Goal: Transaction & Acquisition: Purchase product/service

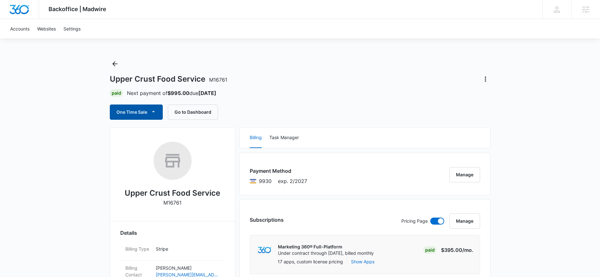
click at [123, 108] on button "One Time Sale" at bounding box center [136, 111] width 53 height 15
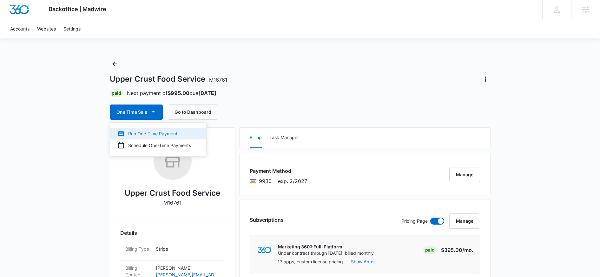
click at [130, 132] on div "Run One-Time Payment" at bounding box center [154, 133] width 73 height 7
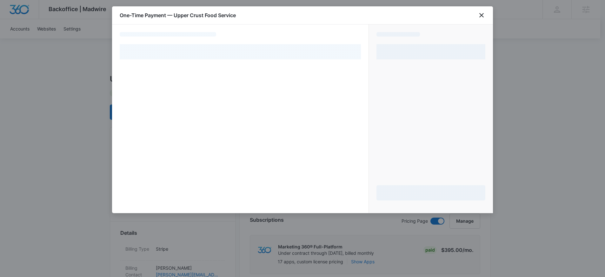
select select "pm_1QP4XcA4n8RTgNjUdkKo92iF"
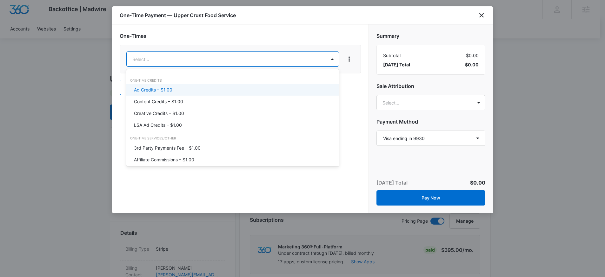
click at [160, 91] on p "Ad Credits – $1.00" at bounding box center [153, 89] width 38 height 7
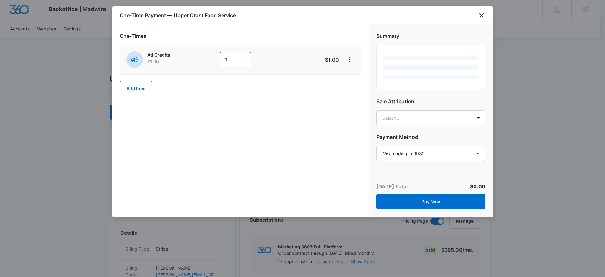
click at [229, 62] on input "1" at bounding box center [235, 59] width 32 height 15
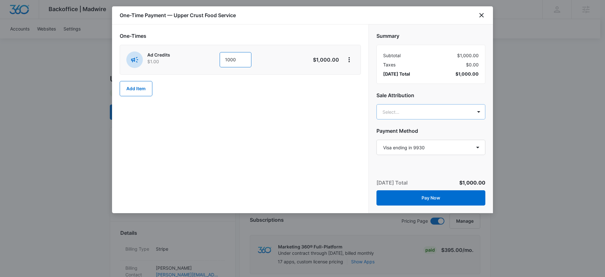
type input "1000"
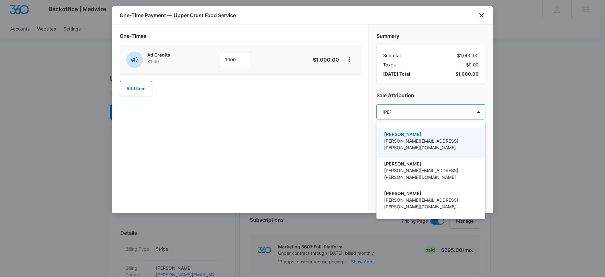
type input "carle"
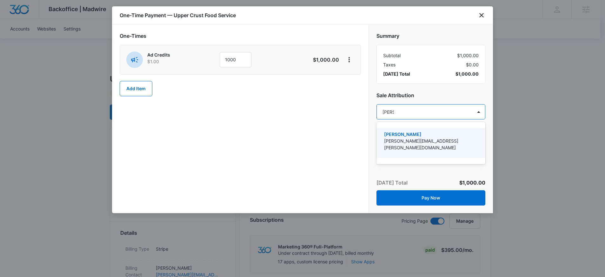
click at [462, 140] on p "[PERSON_NAME][EMAIL_ADDRESS][PERSON_NAME][DOMAIN_NAME]" at bounding box center [430, 143] width 92 height 13
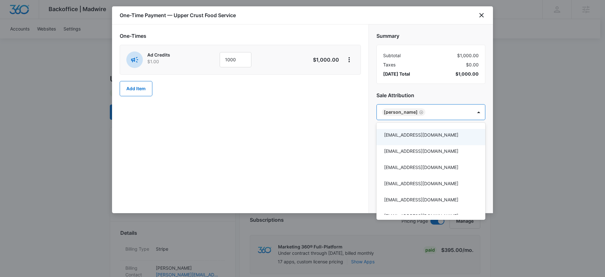
click at [323, 148] on div at bounding box center [302, 138] width 605 height 277
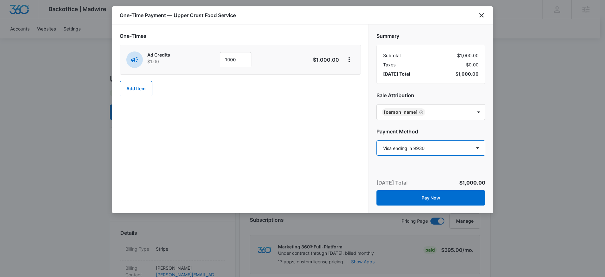
click at [394, 153] on select "Select a payment method Visa ending in 6054 Visa ending in 9930 Mastercard endi…" at bounding box center [430, 147] width 109 height 15
click at [482, 15] on icon "close" at bounding box center [481, 15] width 8 height 8
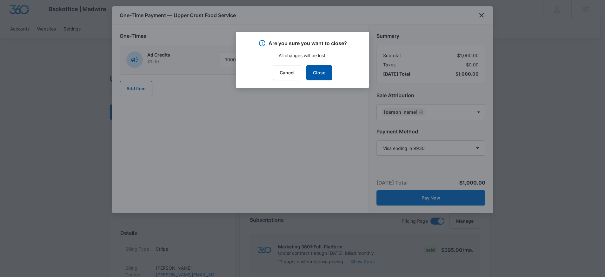
click at [321, 73] on button "Close" at bounding box center [319, 72] width 26 height 15
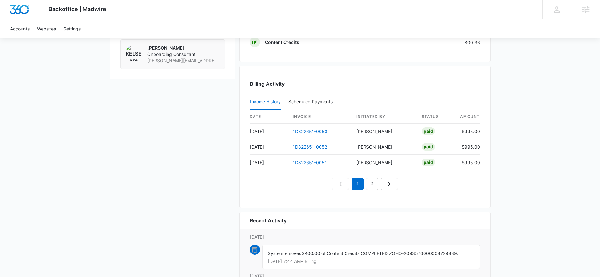
scroll to position [567, 0]
click at [319, 131] on link "1D822651-0053" at bounding box center [310, 129] width 35 height 5
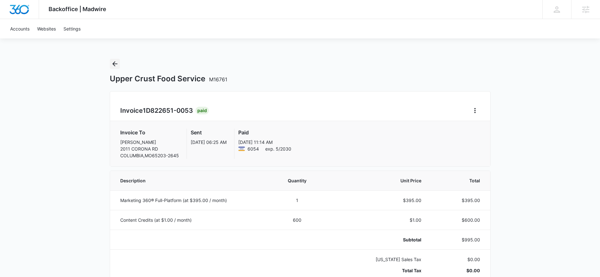
click at [115, 61] on icon "Back" at bounding box center [115, 64] width 8 height 8
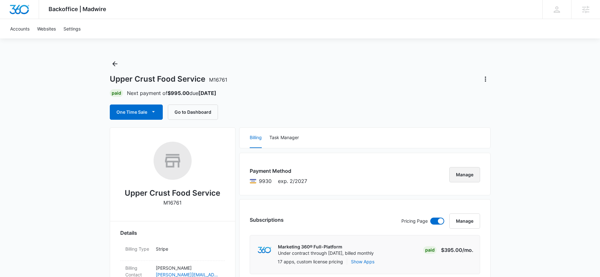
click at [472, 175] on button "Manage" at bounding box center [464, 174] width 31 height 15
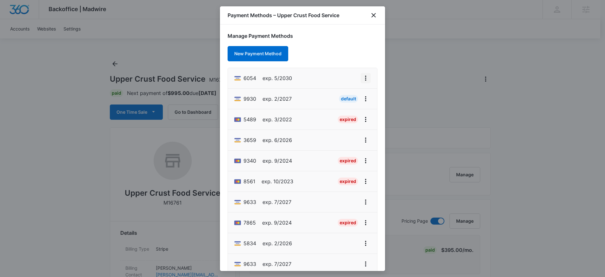
click at [362, 78] on icon "View More" at bounding box center [366, 78] width 8 height 8
click at [337, 105] on div "Set As Default" at bounding box center [335, 105] width 29 height 4
click at [375, 19] on icon "close" at bounding box center [374, 15] width 8 height 8
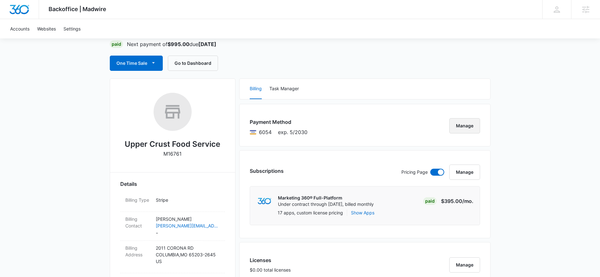
scroll to position [55, 0]
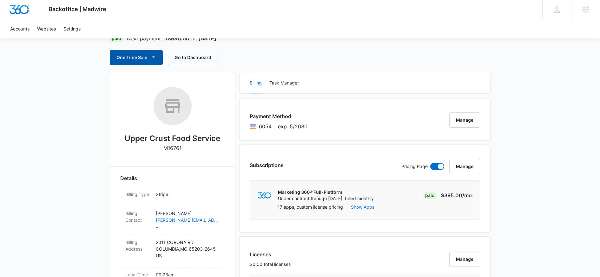
click at [129, 50] on button "One Time Sale" at bounding box center [136, 57] width 53 height 15
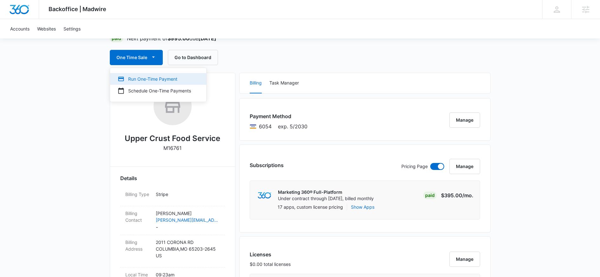
click at [132, 80] on div "Run One-Time Payment" at bounding box center [154, 78] width 73 height 7
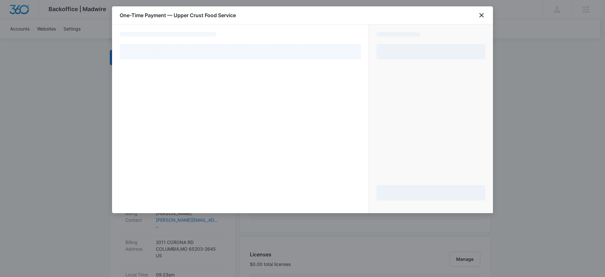
select select "pm_1RtAv1A4n8RTgNjUmQbwyEq4"
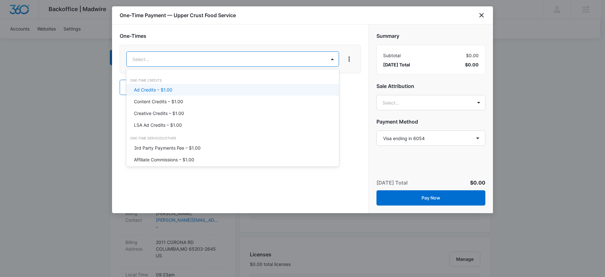
click at [224, 86] on div "Ad Credits – $1.00" at bounding box center [232, 89] width 196 height 7
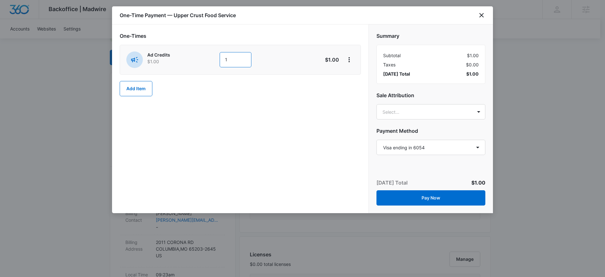
click at [237, 61] on input "1" at bounding box center [235, 59] width 32 height 15
type input "1000"
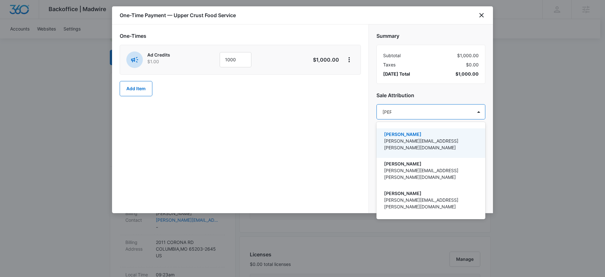
type input "carle"
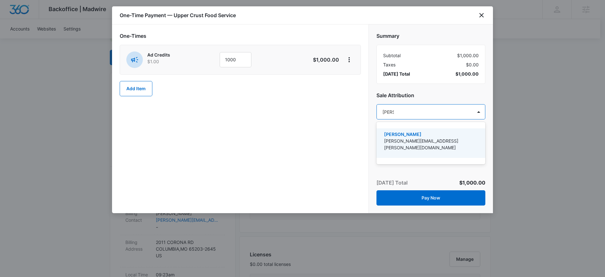
click at [411, 140] on p "[PERSON_NAME][EMAIL_ADDRESS][PERSON_NAME][DOMAIN_NAME]" at bounding box center [430, 143] width 92 height 13
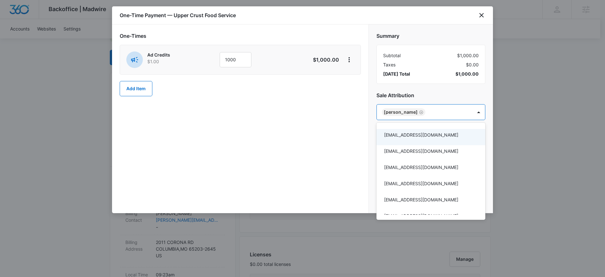
click at [342, 145] on div at bounding box center [302, 138] width 605 height 277
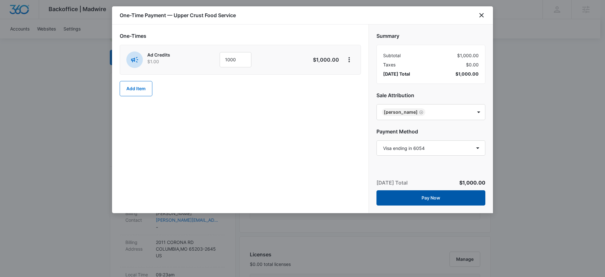
click at [421, 199] on button "Pay Now" at bounding box center [430, 197] width 109 height 15
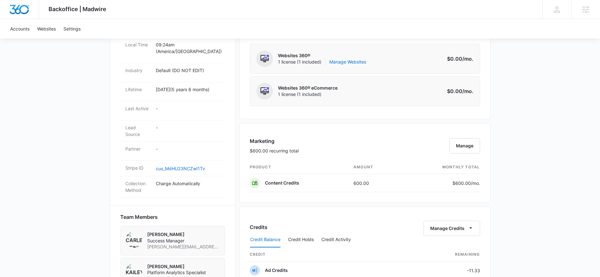
scroll to position [286, 0]
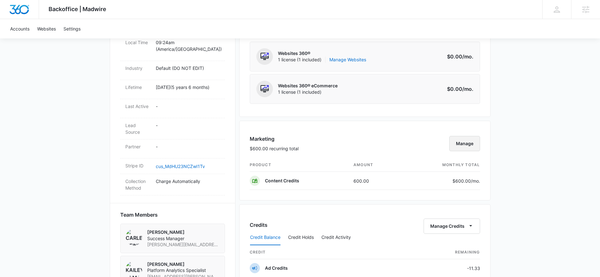
click at [466, 147] on button "Manage" at bounding box center [464, 143] width 31 height 15
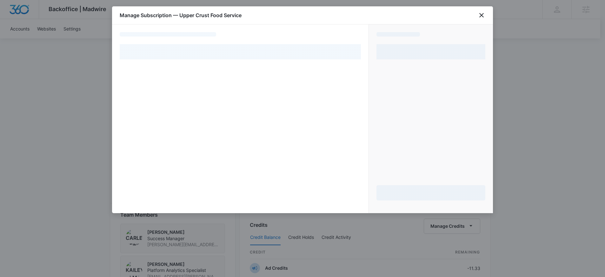
select select "pm_1RtAv1A4n8RTgNjUmQbwyEq4"
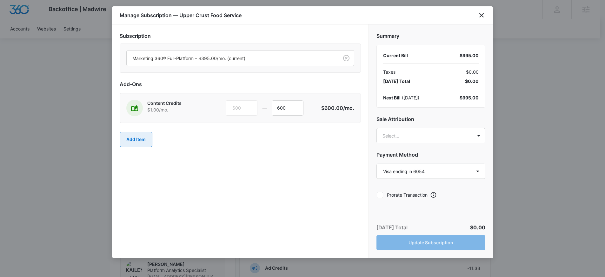
click at [135, 146] on button "Add Item" at bounding box center [136, 139] width 33 height 15
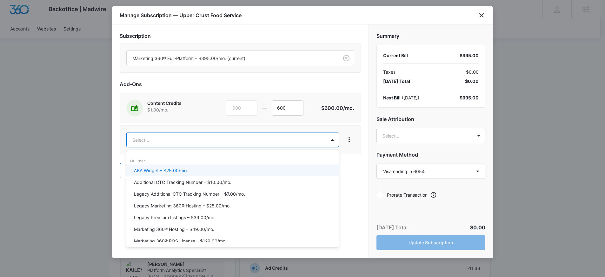
click at [164, 138] on body "Backoffice | Madwire Apps Settings CH Carlee Heinmiller carlee.heinmiller@madwi…" at bounding box center [302, 175] width 605 height 922
type input "ad c"
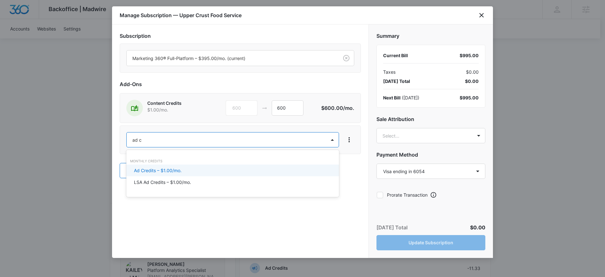
click at [152, 169] on p "Ad Credits – $1.00/mo." at bounding box center [158, 170] width 48 height 7
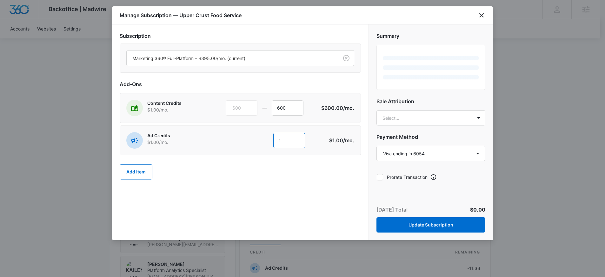
click at [296, 139] on input "1" at bounding box center [289, 140] width 32 height 15
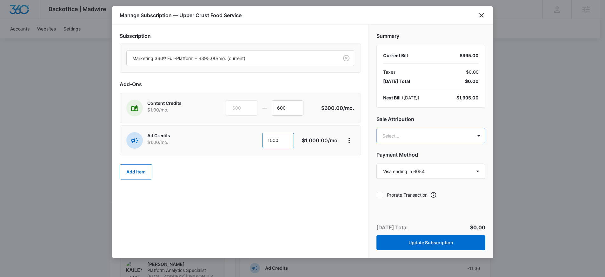
type input "1000"
click at [389, 135] on body "Backoffice | Madwire Apps Settings CH Carlee Heinmiller carlee.heinmiller@madwi…" at bounding box center [302, 175] width 605 height 922
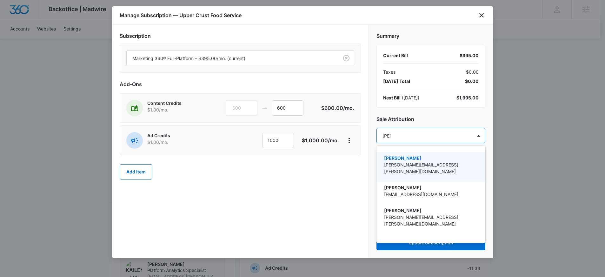
type input "carle"
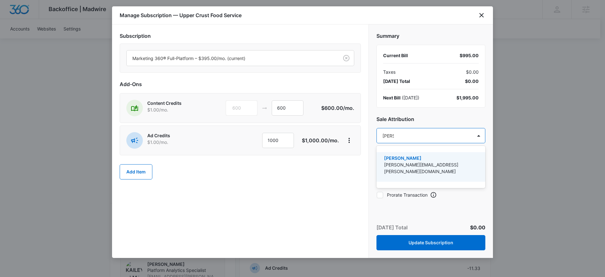
click at [395, 160] on p "[PERSON_NAME]" at bounding box center [430, 157] width 92 height 7
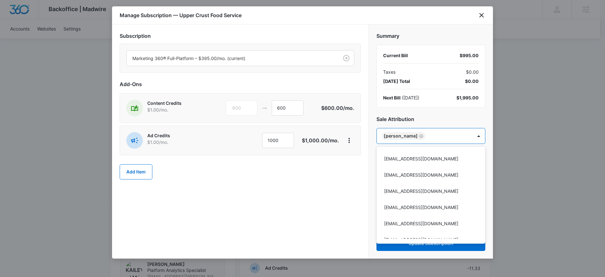
click at [341, 185] on div at bounding box center [302, 138] width 605 height 277
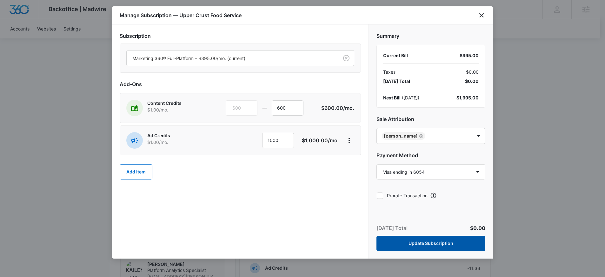
click at [440, 244] on button "Update Subscription" at bounding box center [430, 242] width 109 height 15
